Goal: Task Accomplishment & Management: Manage account settings

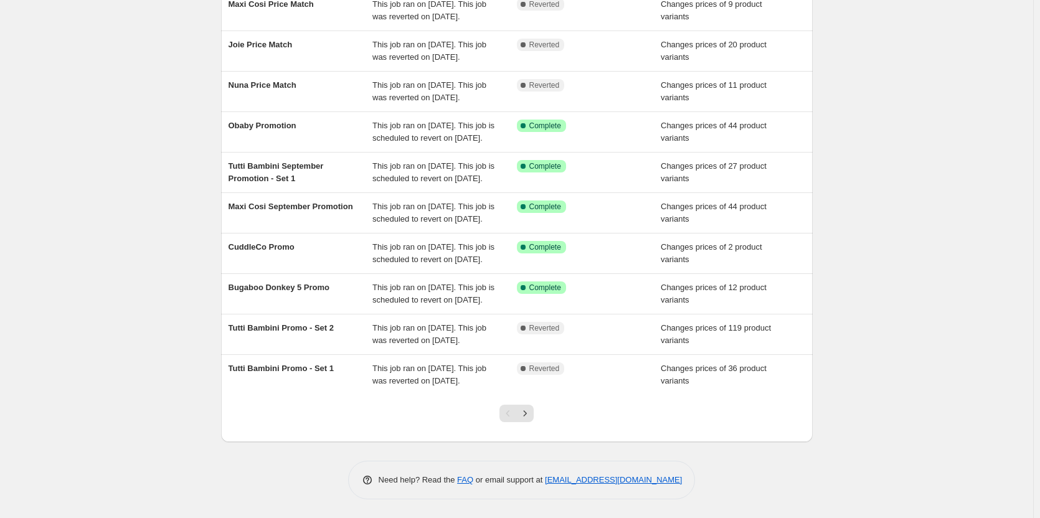
scroll to position [248, 0]
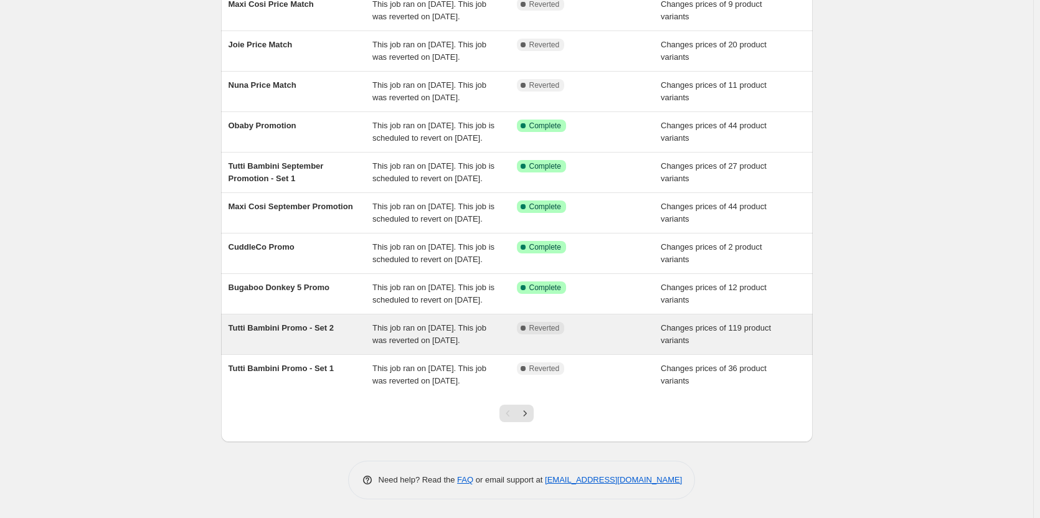
click at [409, 323] on span "This job ran on [DATE]. This job was reverted on [DATE]." at bounding box center [430, 334] width 114 height 22
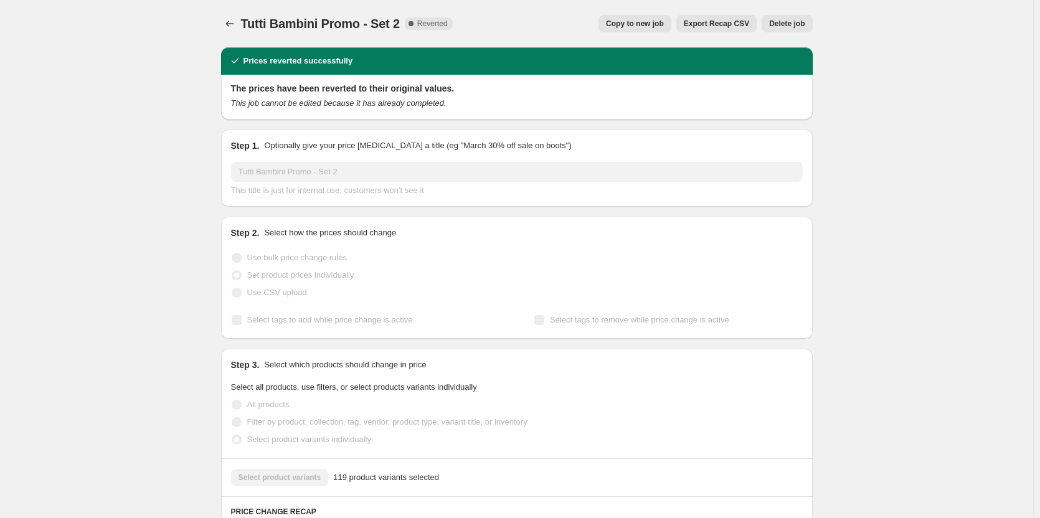
click at [789, 21] on span "Delete job" at bounding box center [787, 24] width 36 height 10
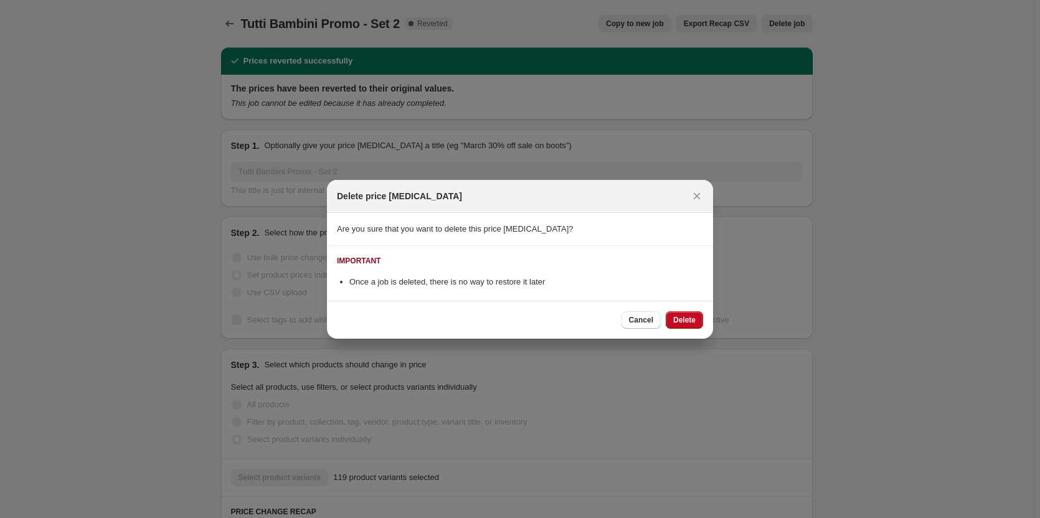
click at [684, 321] on span "Delete" at bounding box center [684, 320] width 22 height 10
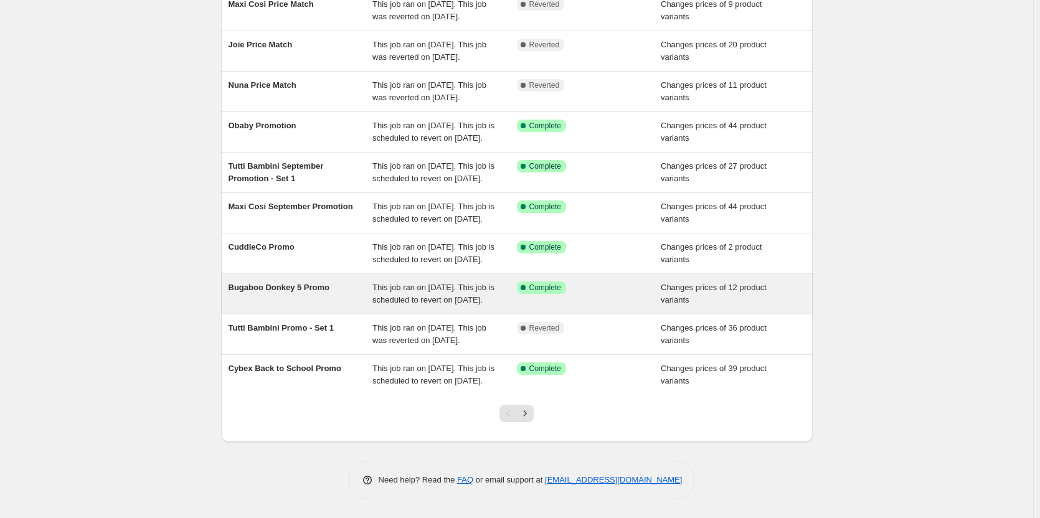
scroll to position [248, 0]
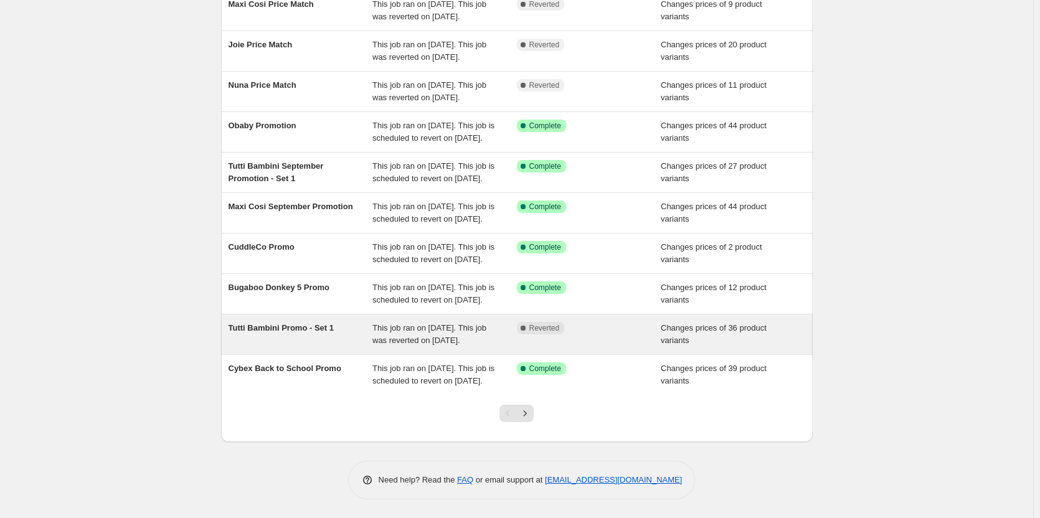
click at [440, 323] on span "This job ran on [DATE]. This job was reverted on [DATE]." at bounding box center [430, 334] width 114 height 22
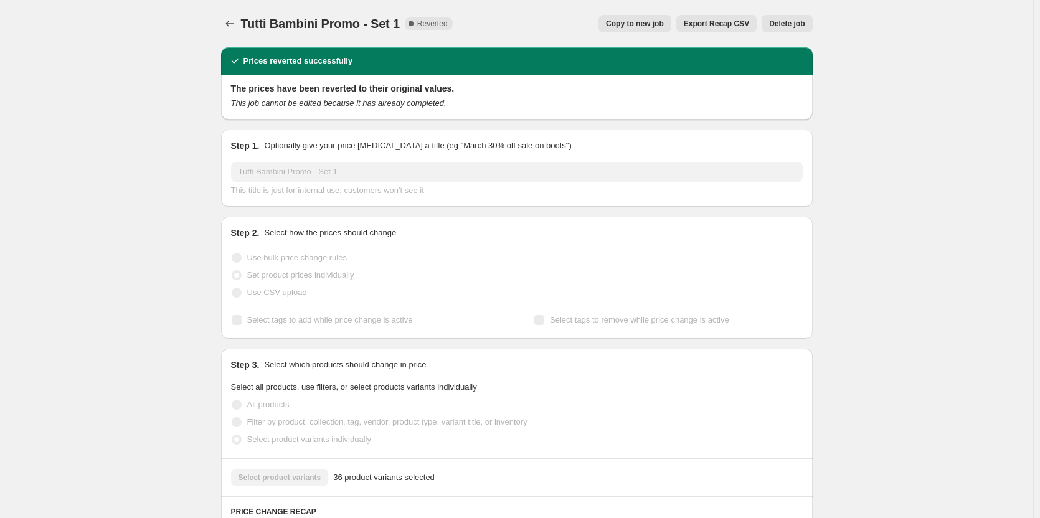
click at [804, 16] on div "Tutti Bambini Promo - Set 1. This page is ready Tutti Bambini Promo - Set 1 Com…" at bounding box center [517, 23] width 592 height 47
click at [803, 19] on span "Delete job" at bounding box center [787, 24] width 36 height 10
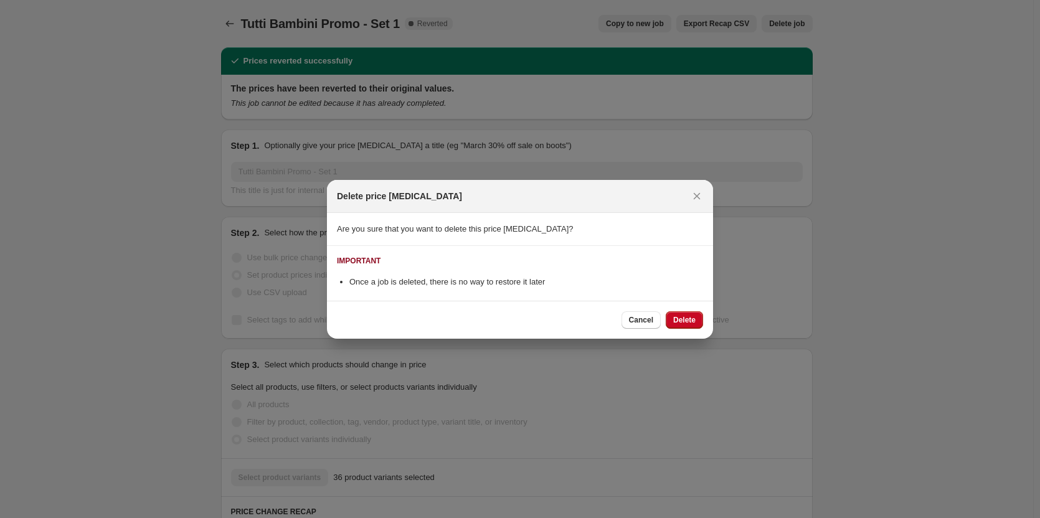
click at [670, 323] on button "Delete" at bounding box center [684, 320] width 37 height 17
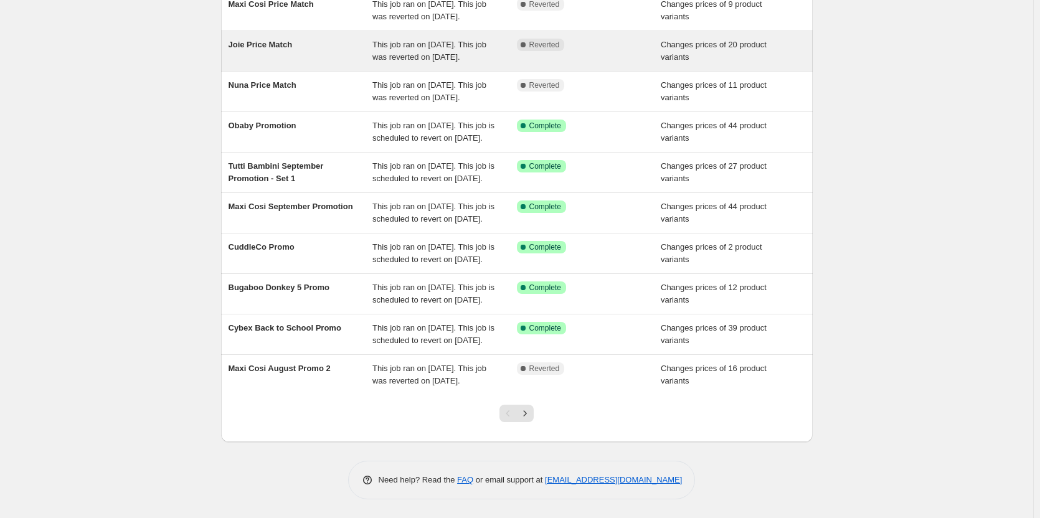
scroll to position [248, 0]
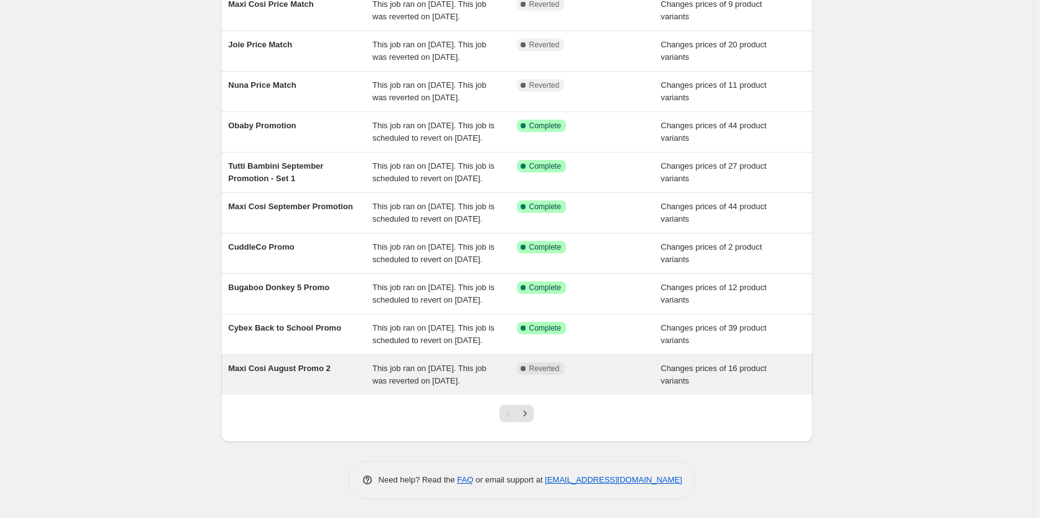
click at [502, 374] on div "This job ran on 18 August 2025. This job was reverted on 3 September 2025." at bounding box center [445, 375] width 145 height 25
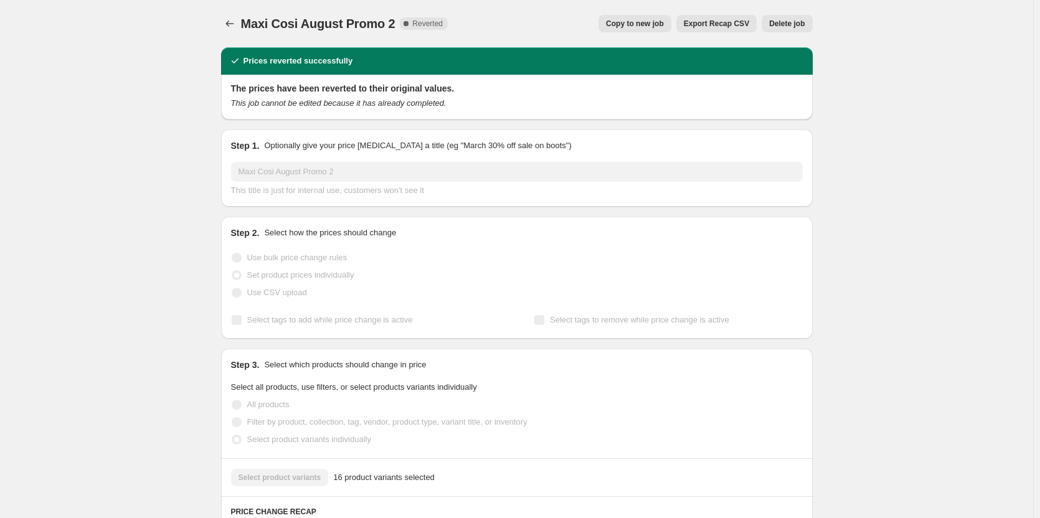
click at [785, 21] on span "Delete job" at bounding box center [787, 24] width 36 height 10
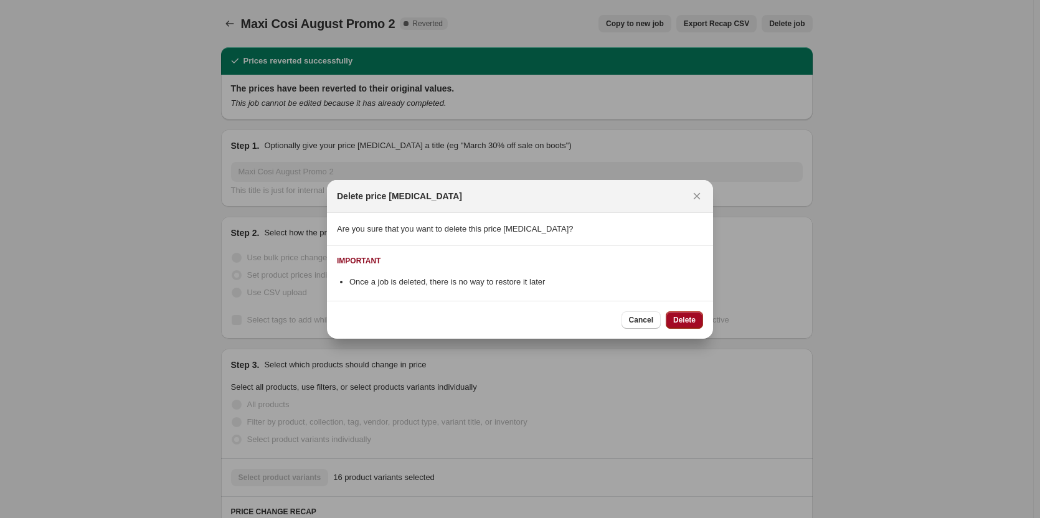
click at [683, 324] on span "Delete" at bounding box center [684, 320] width 22 height 10
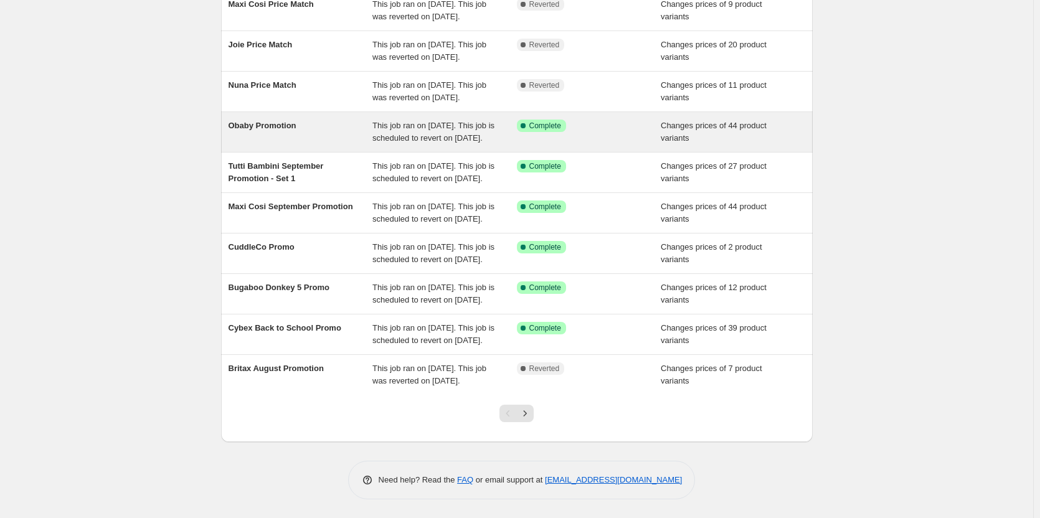
scroll to position [248, 0]
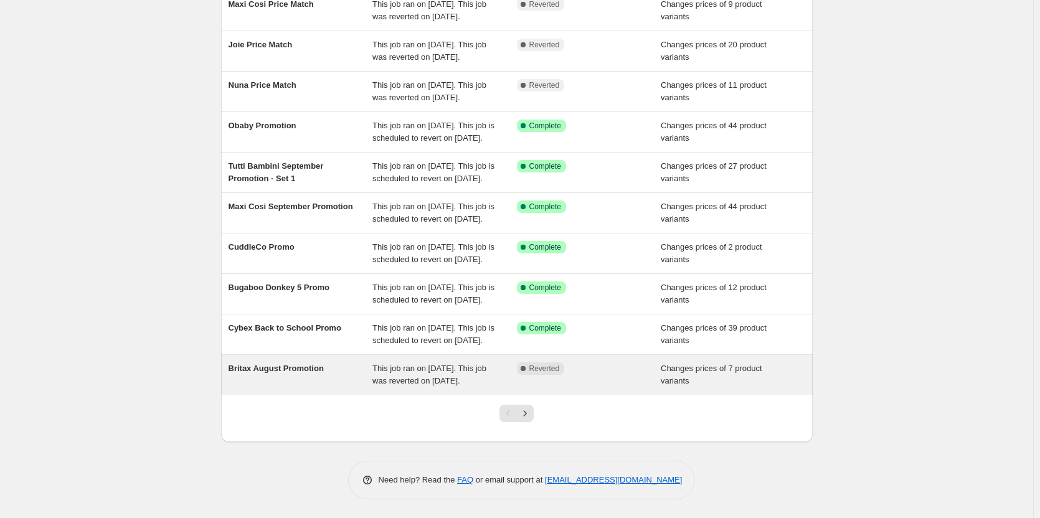
click at [429, 368] on span "This job ran on 6 August 2025. This job was reverted on 29 August 2025." at bounding box center [430, 375] width 114 height 22
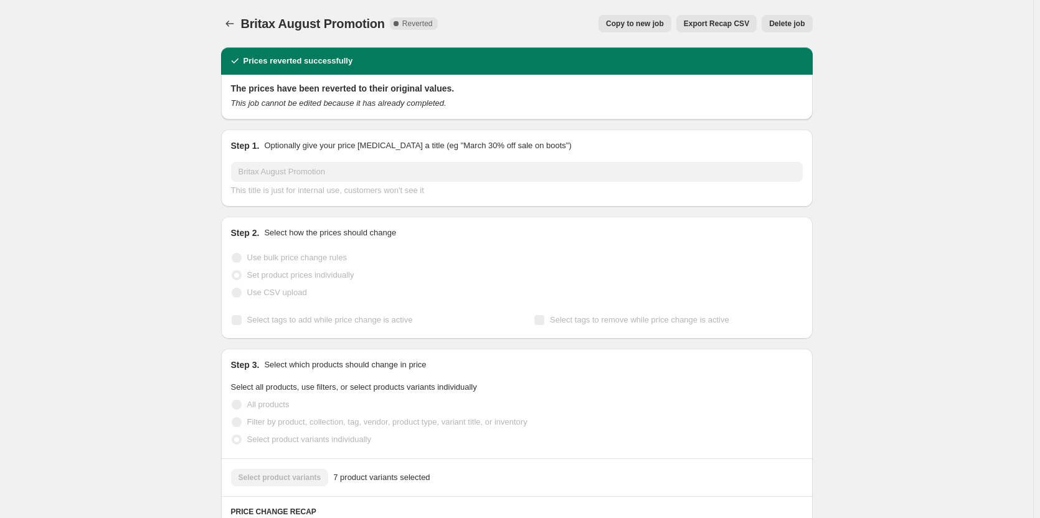
click at [791, 18] on button "Delete job" at bounding box center [787, 23] width 50 height 17
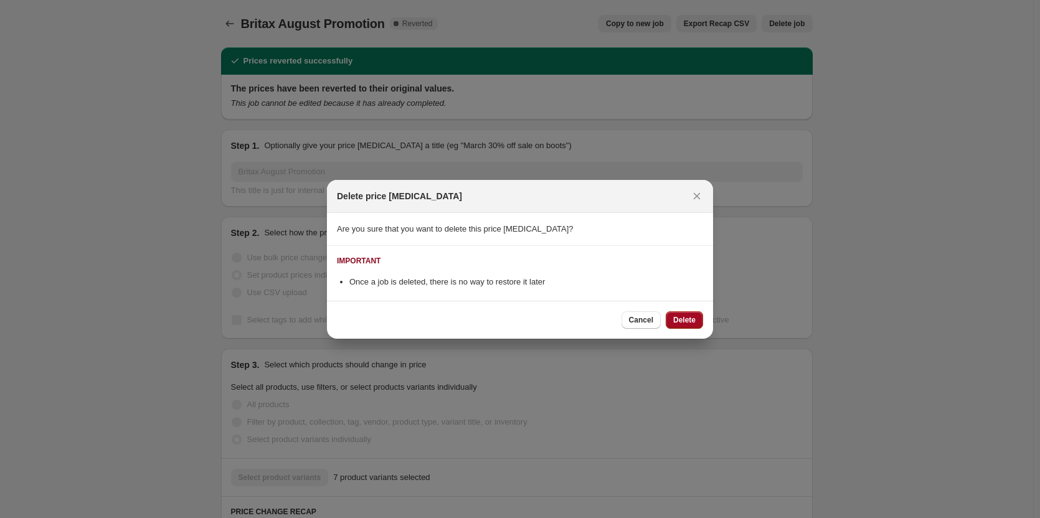
click at [680, 316] on span "Delete" at bounding box center [684, 320] width 22 height 10
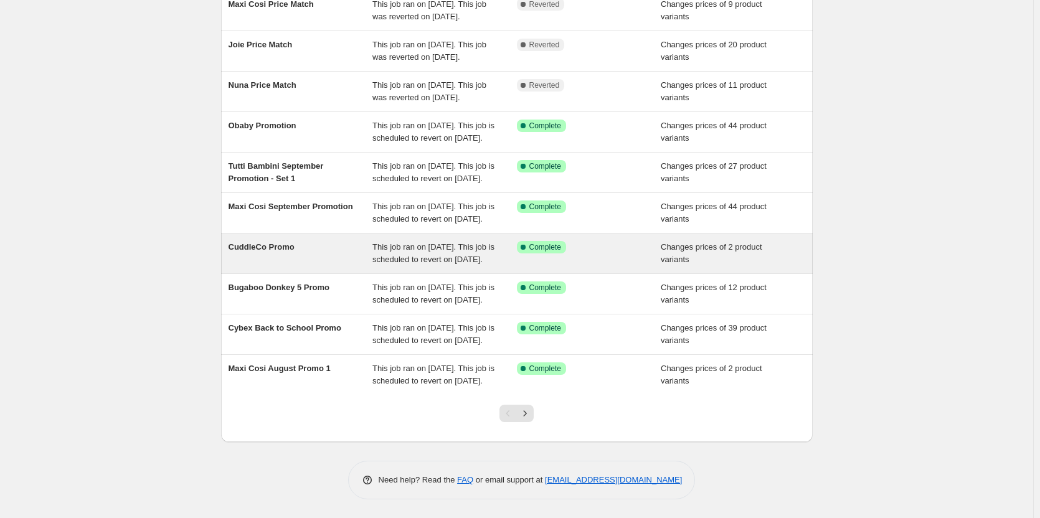
scroll to position [248, 0]
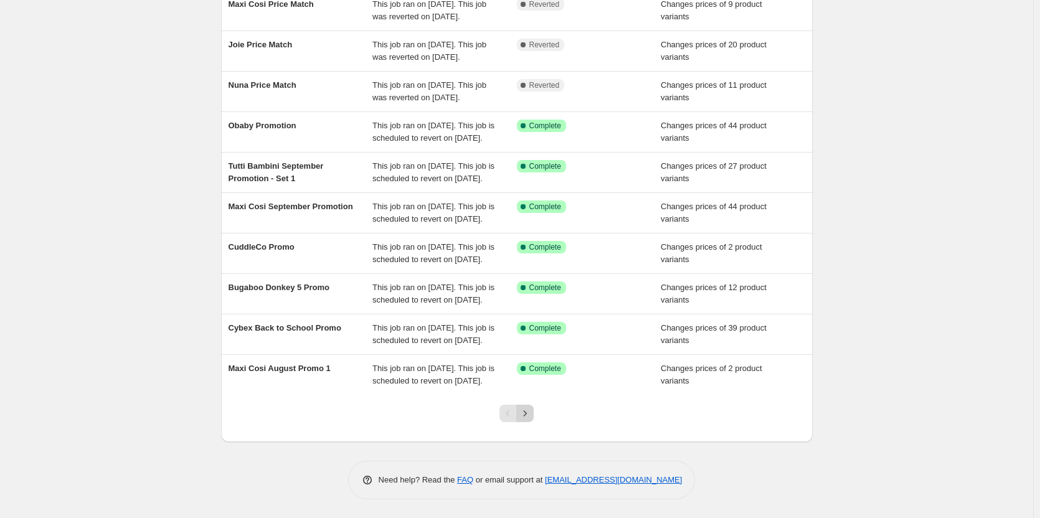
click at [525, 407] on div at bounding box center [517, 418] width 50 height 47
click at [525, 409] on icon "Next" at bounding box center [525, 413] width 12 height 12
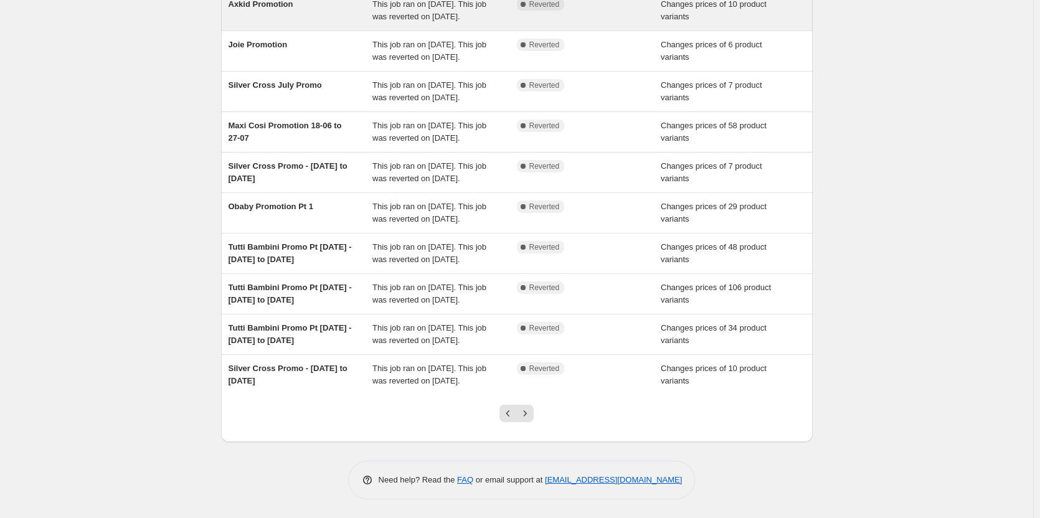
scroll to position [173, 0]
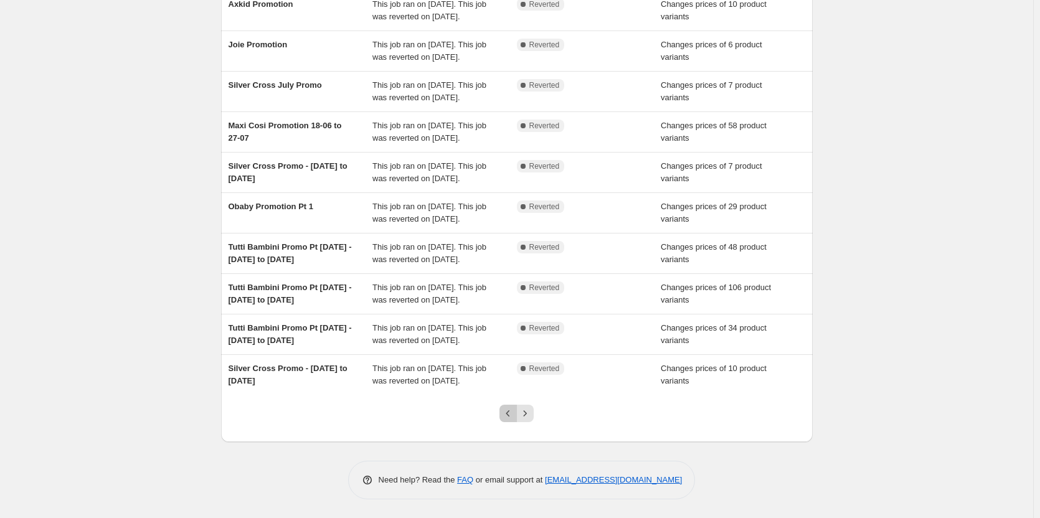
click at [508, 418] on icon "Previous" at bounding box center [508, 413] width 12 height 12
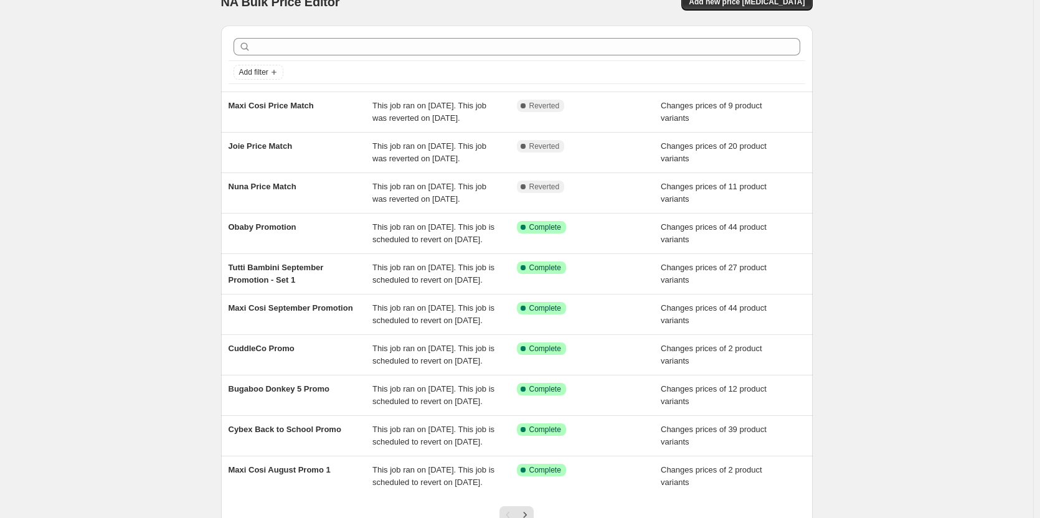
scroll to position [0, 0]
